Goal: Task Accomplishment & Management: Manage account settings

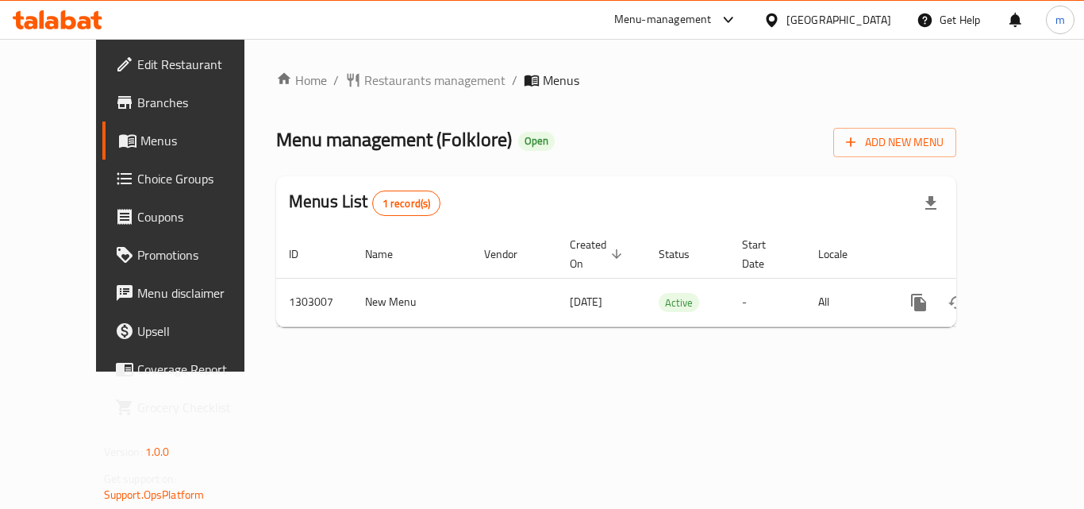
click at [492, 345] on div "Home / Restaurants management / Menus Menu management ( Folklore ) Open Add New…" at bounding box center [615, 205] width 743 height 332
click at [83, 32] on div at bounding box center [57, 20] width 115 height 32
click at [79, 21] on icon at bounding box center [58, 19] width 90 height 19
click at [94, 28] on icon at bounding box center [58, 19] width 90 height 19
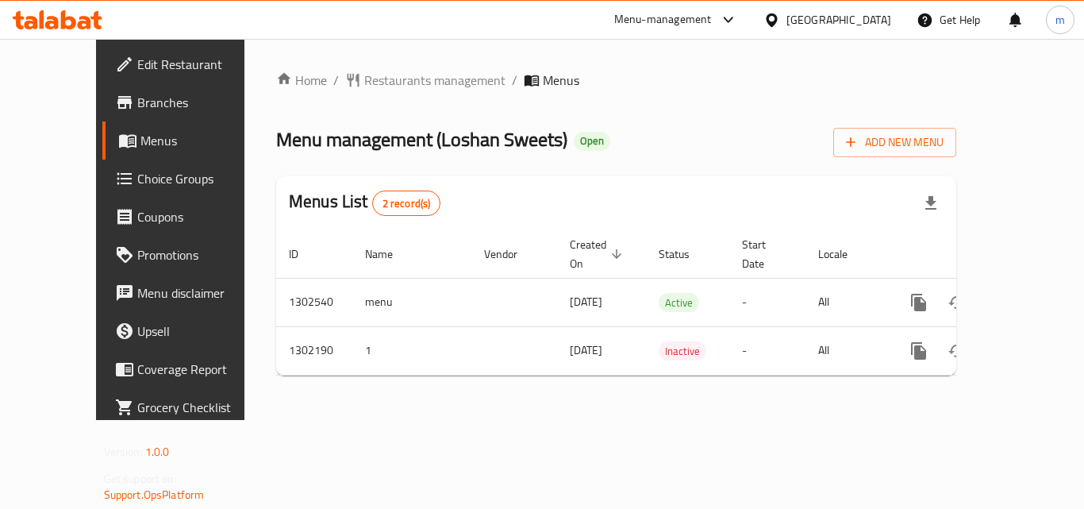
drag, startPoint x: 124, startPoint y: 17, endPoint x: 115, endPoint y: 17, distance: 8.8
click at [121, 17] on div "Menu-management United Arab Emirates Get Help m" at bounding box center [542, 20] width 1084 height 38
click at [84, 28] on icon at bounding box center [84, 22] width 13 height 13
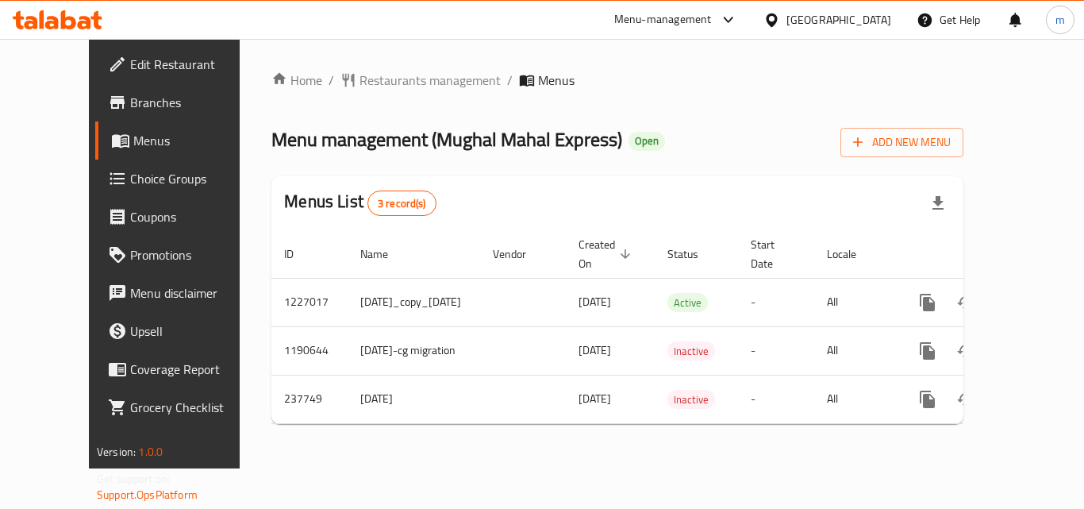
click at [63, 19] on icon at bounding box center [68, 19] width 15 height 19
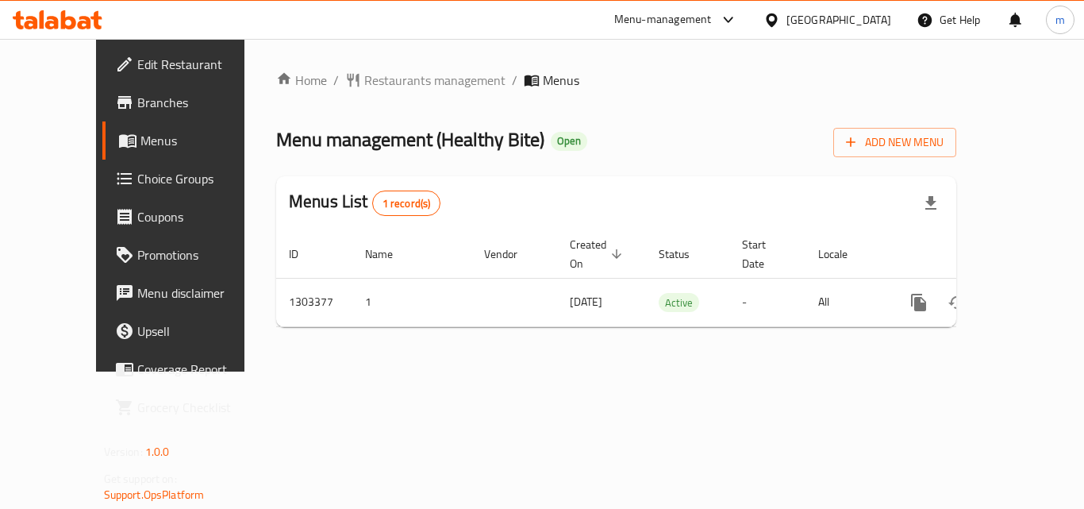
click at [56, 19] on icon at bounding box center [51, 22] width 13 height 13
